Goal: Information Seeking & Learning: Learn about a topic

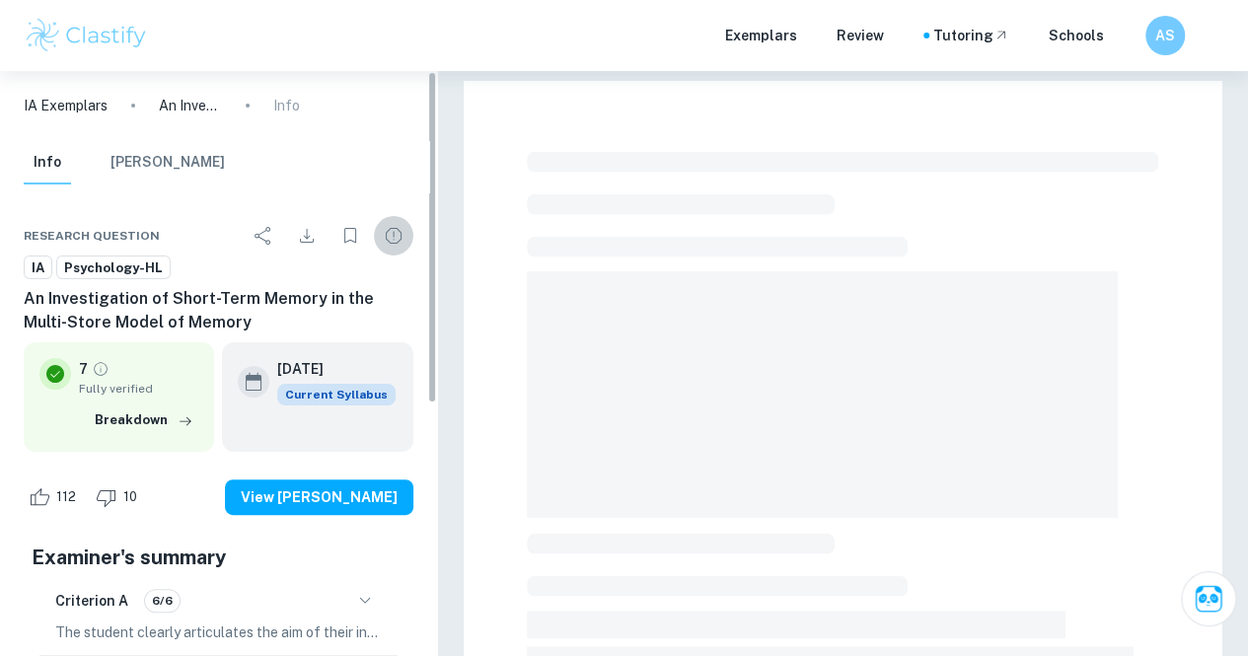
click at [386, 226] on icon "Report issue" at bounding box center [394, 236] width 24 height 24
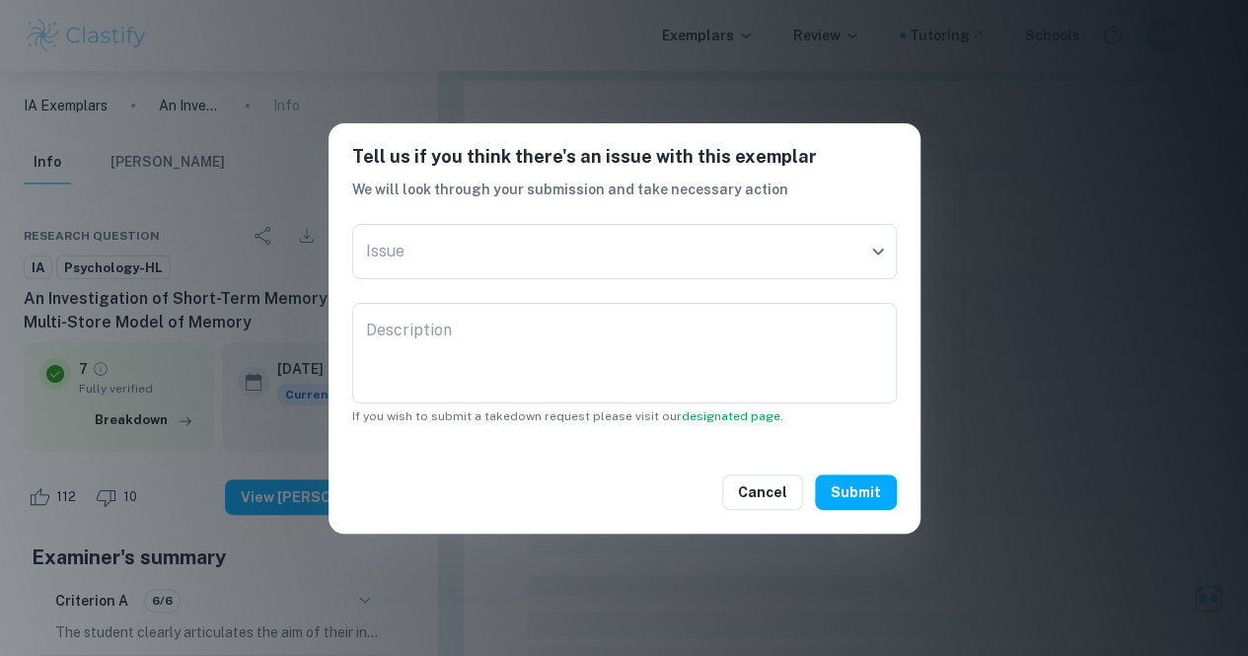
click at [614, 249] on div "Tell us if you think there's an issue with this exemplar We will look through y…" at bounding box center [624, 328] width 1248 height 656
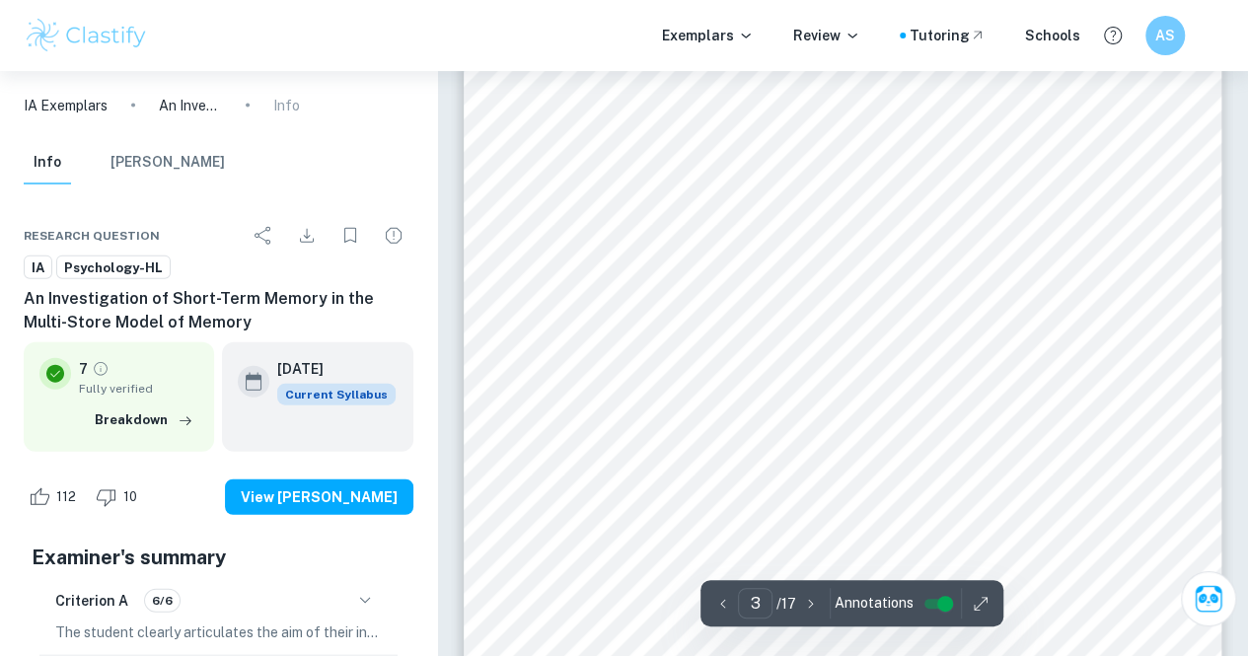
scroll to position [2205, 0]
click at [606, 370] on div "Introduction The Multi-Store Memory (MSM) model , a significant model in the st…" at bounding box center [843, 478] width 758 height 981
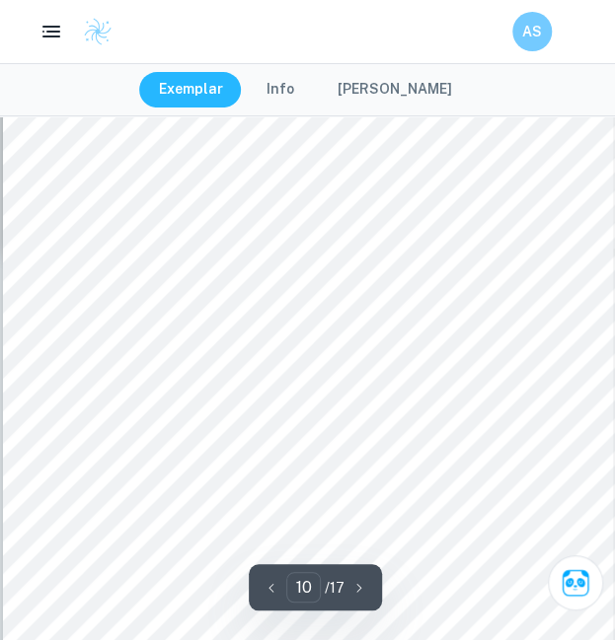
scroll to position [7373, 0]
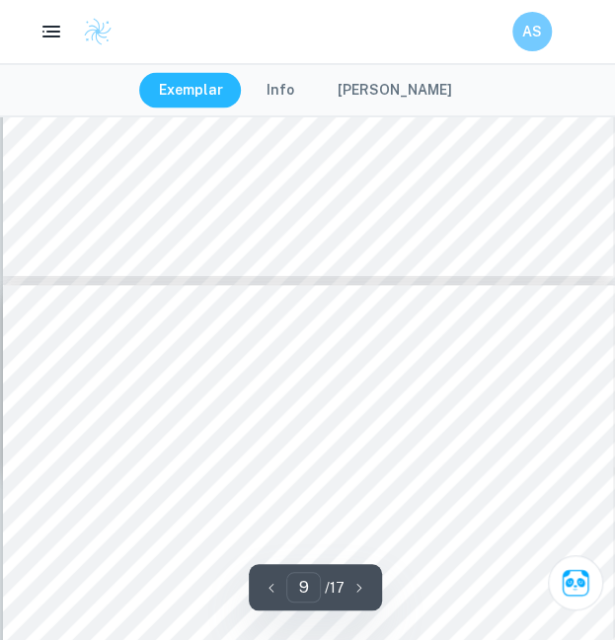
type input "8"
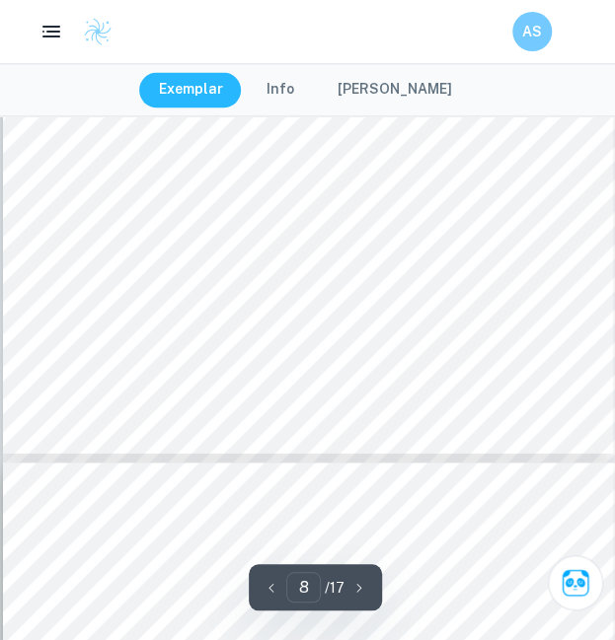
scroll to position [6246, 0]
